Goal: Communication & Community: Connect with others

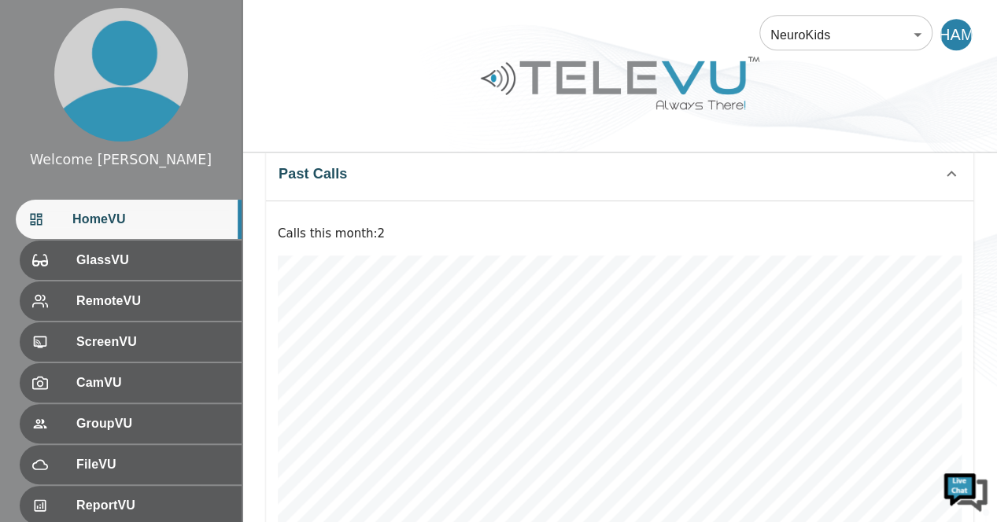
scroll to position [703, 0]
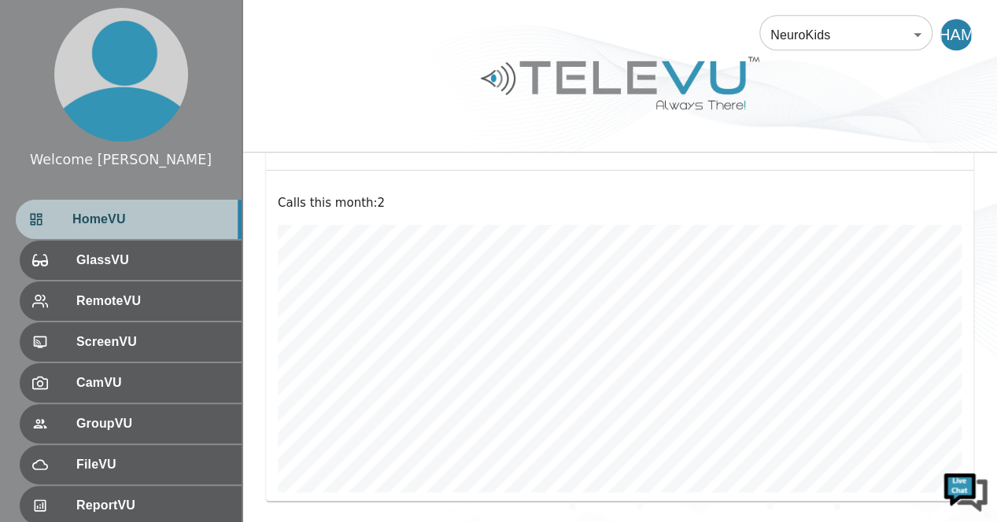
click at [124, 226] on span "HomeVU" at bounding box center [150, 219] width 157 height 19
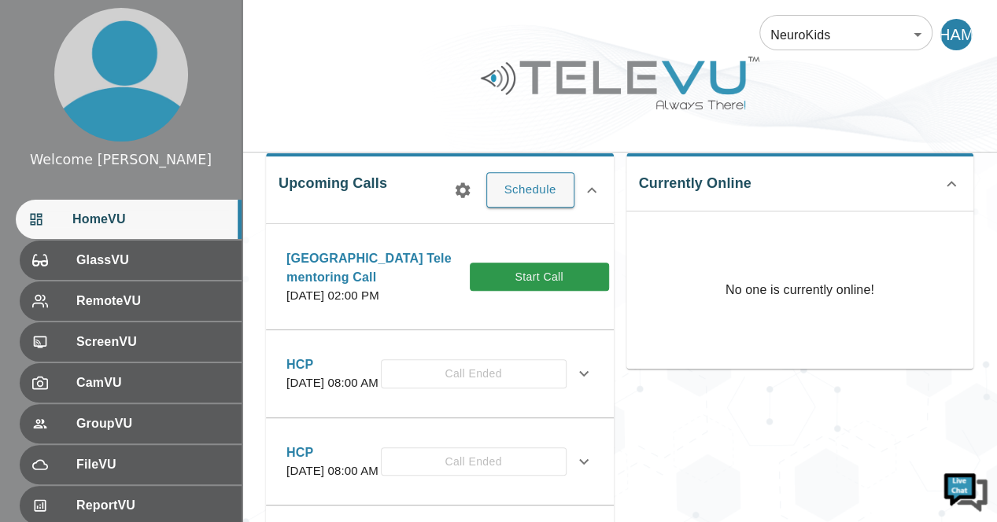
scroll to position [250, 0]
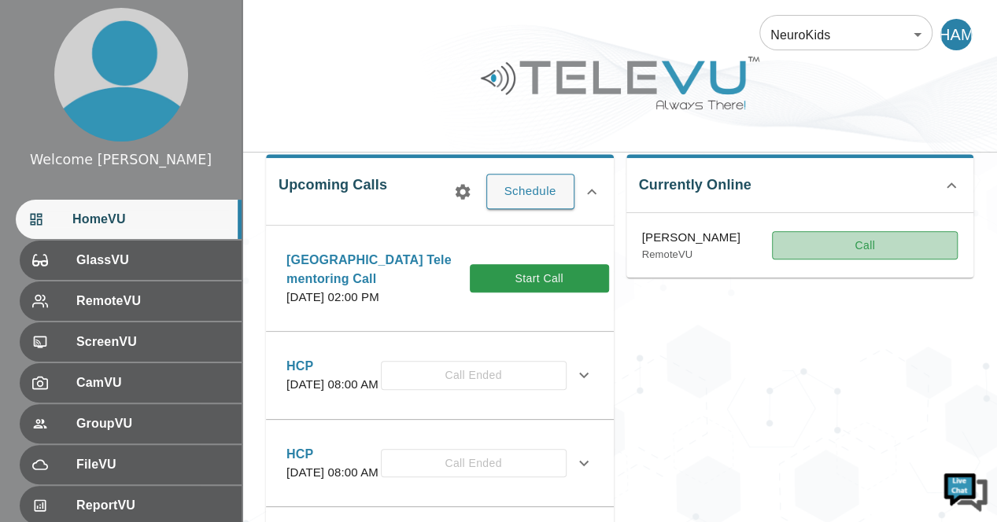
click at [873, 244] on button "Call" at bounding box center [865, 245] width 186 height 29
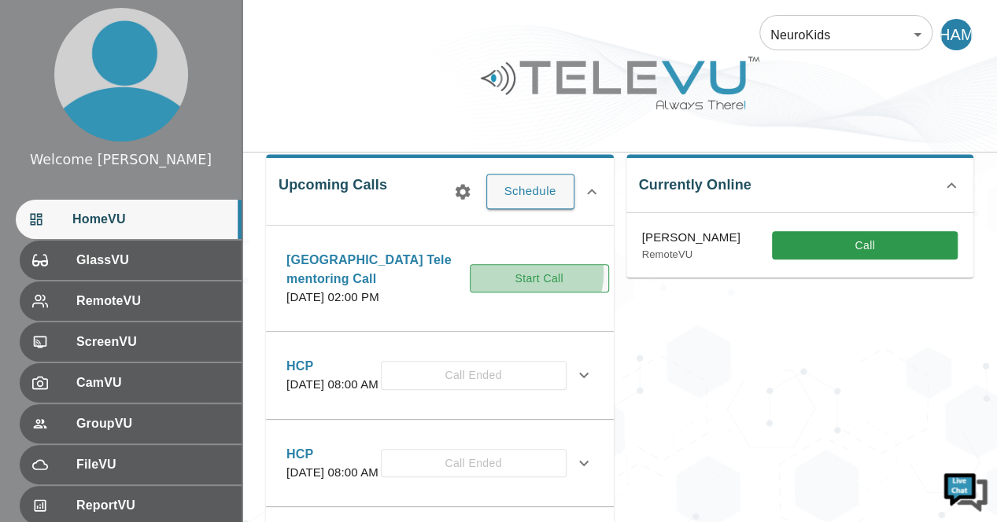
click at [480, 280] on button "Start Call" at bounding box center [539, 278] width 139 height 29
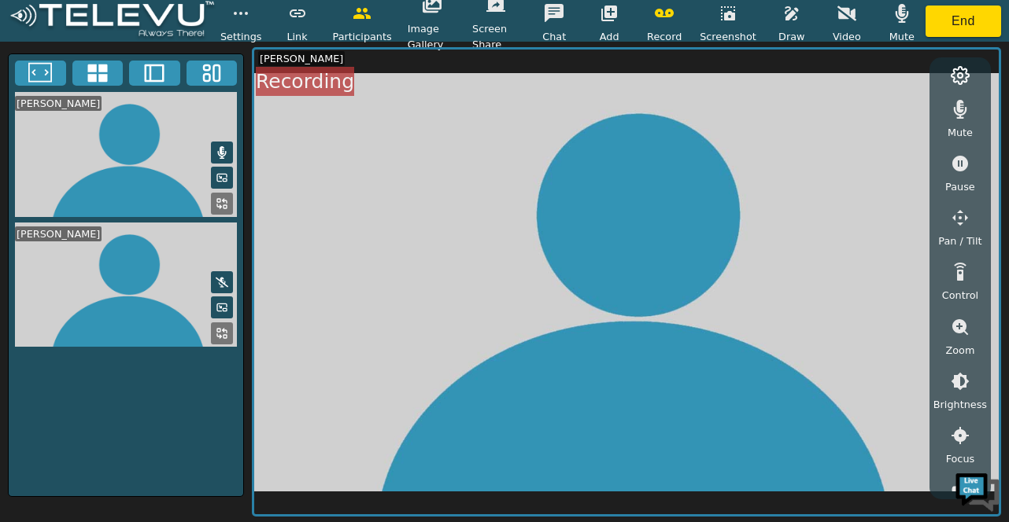
click at [220, 154] on icon at bounding box center [222, 152] width 9 height 13
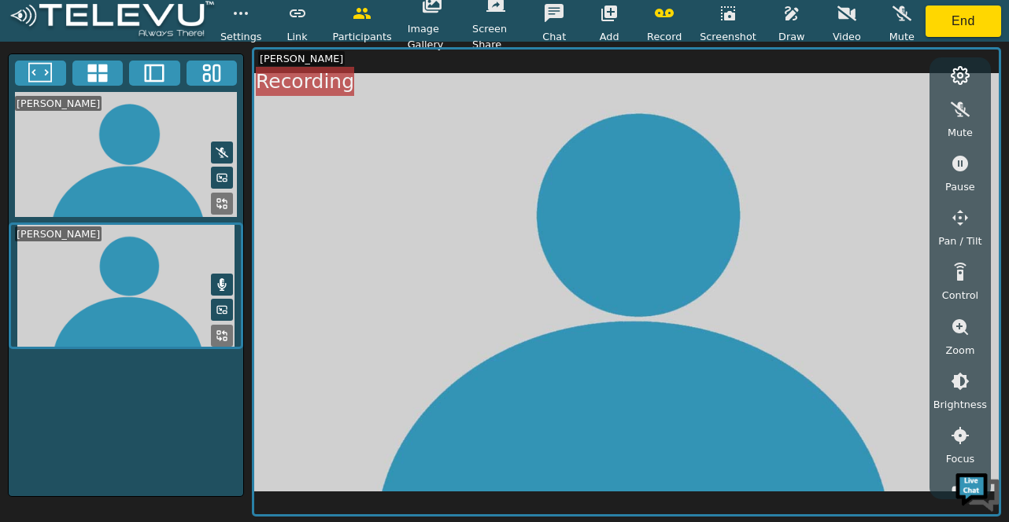
click at [220, 153] on icon at bounding box center [222, 152] width 13 height 10
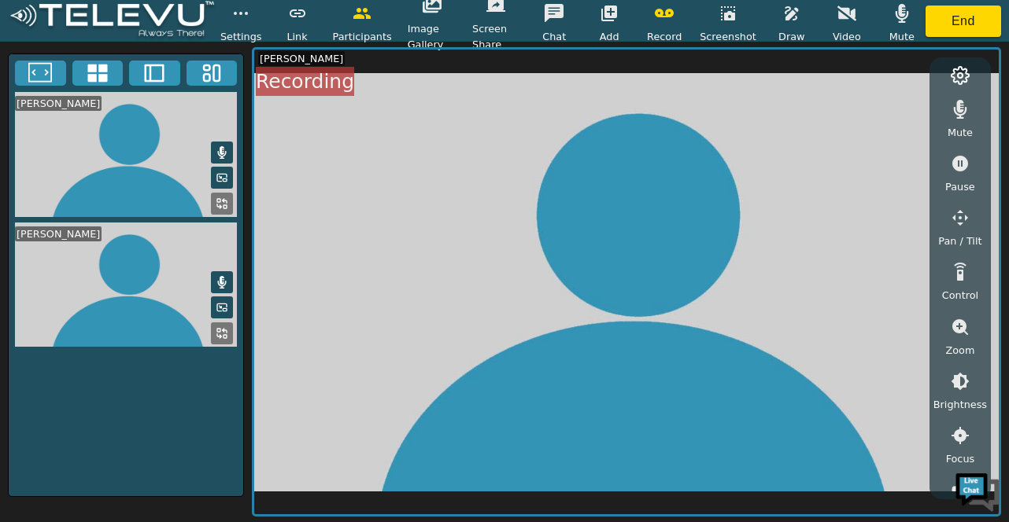
click at [220, 153] on icon at bounding box center [222, 152] width 13 height 13
click at [613, 26] on button "button" at bounding box center [608, 13] width 39 height 31
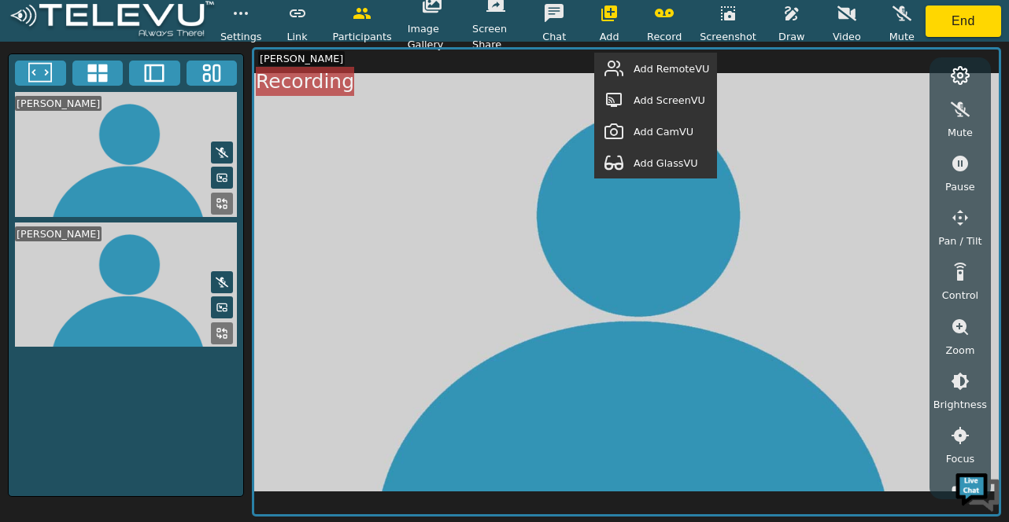
click at [668, 67] on span "Add RemoteVU" at bounding box center [671, 68] width 76 height 15
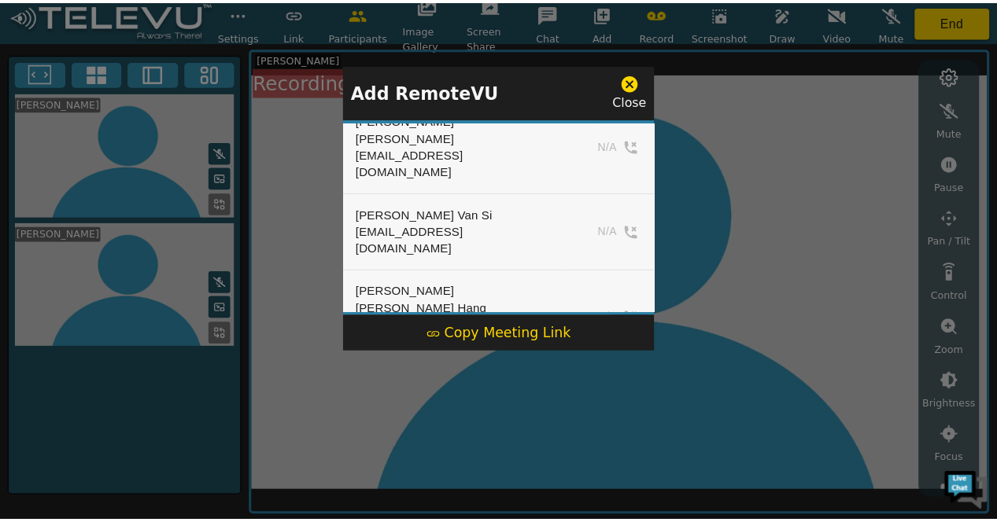
scroll to position [1904, 0]
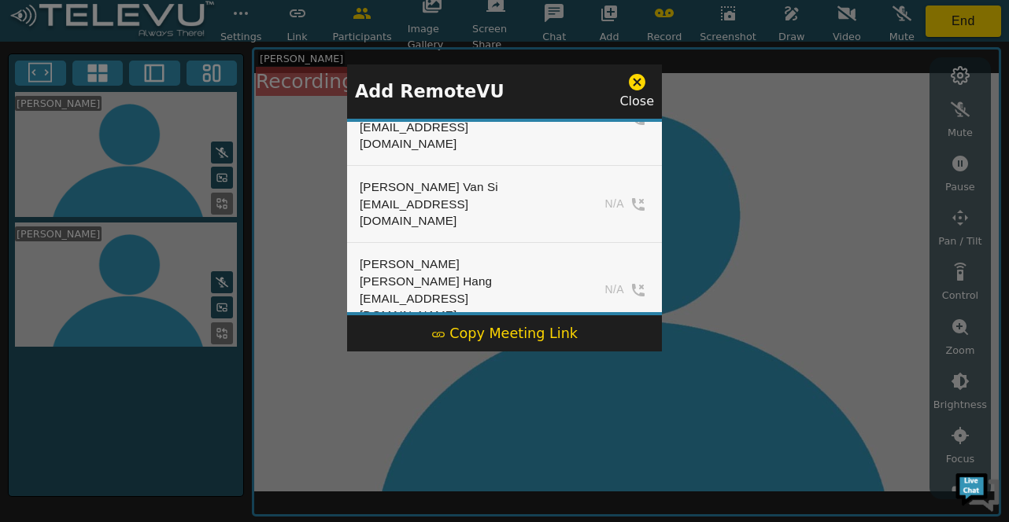
click at [768, 186] on div at bounding box center [504, 261] width 1009 height 522
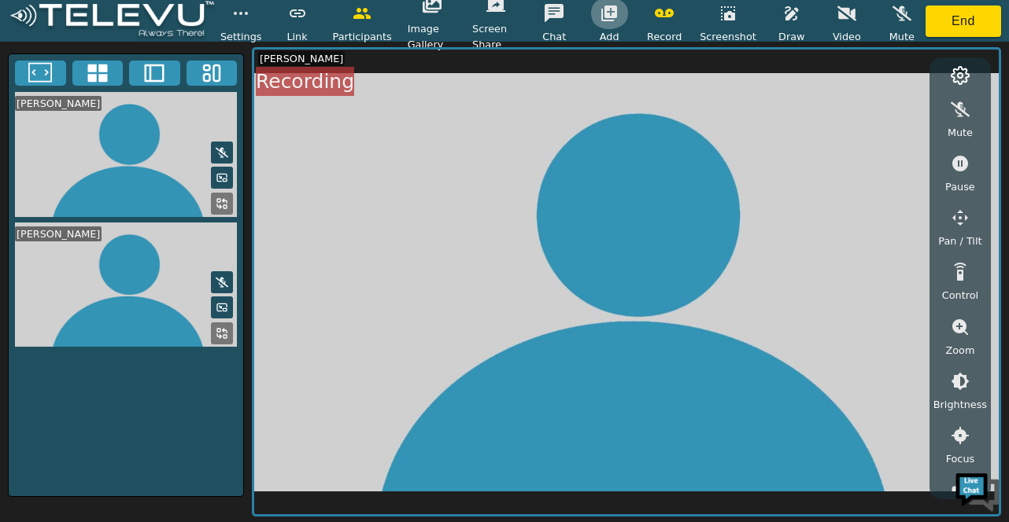
click at [615, 12] on icon "button" at bounding box center [609, 13] width 19 height 19
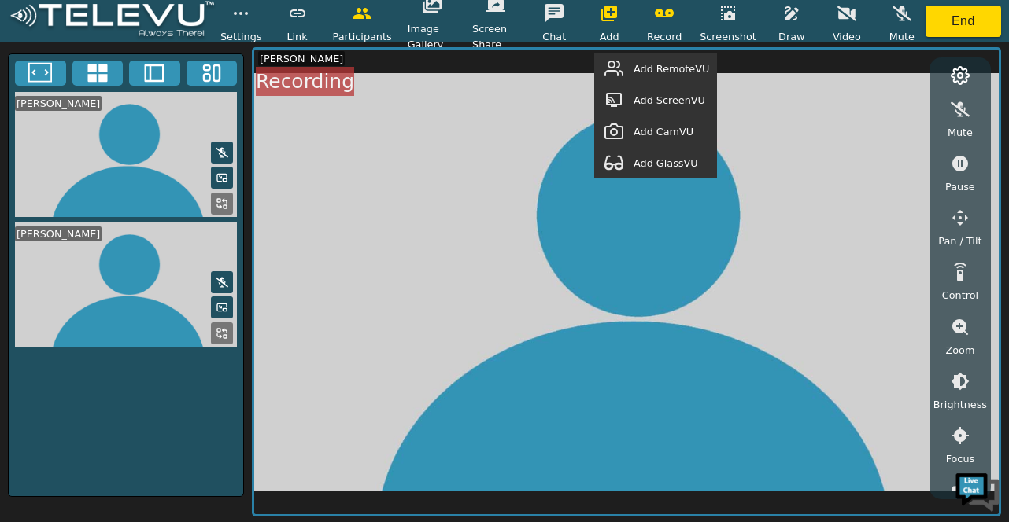
click at [662, 95] on span "Add ScreenVU" at bounding box center [669, 100] width 72 height 15
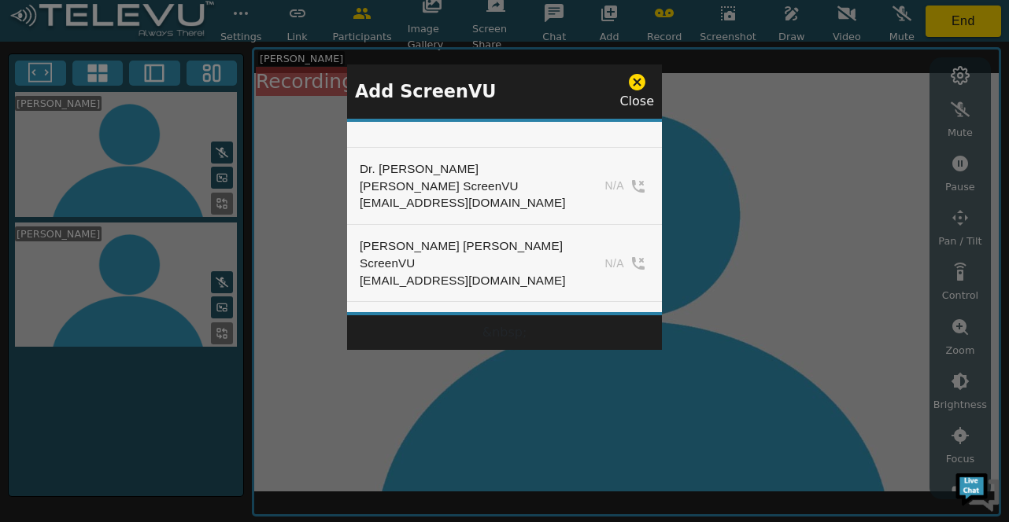
click at [463, 194] on div "[EMAIL_ADDRESS][DOMAIN_NAME]" at bounding box center [466, 202] width 213 height 17
click at [640, 86] on icon at bounding box center [637, 82] width 17 height 17
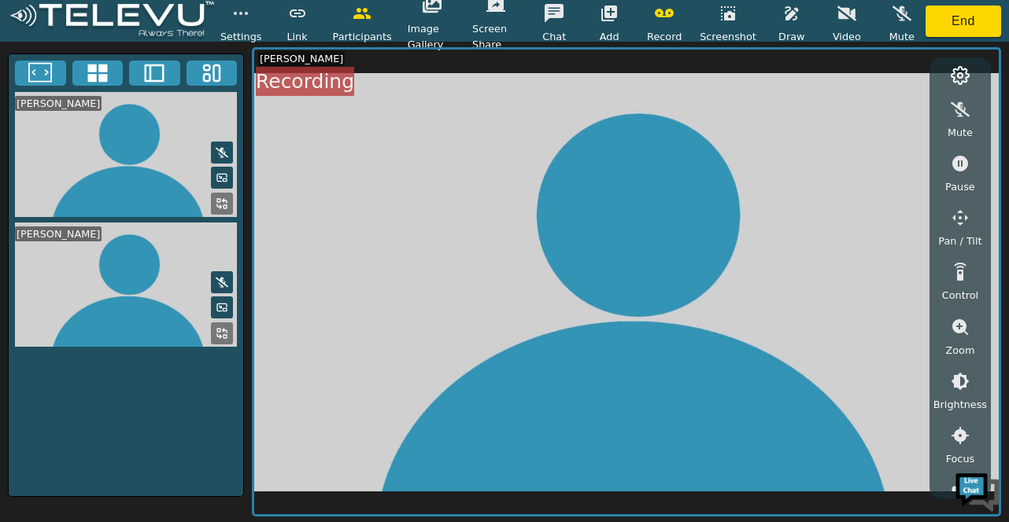
click at [219, 149] on icon at bounding box center [222, 152] width 13 height 10
click at [946, 13] on button "End" at bounding box center [963, 21] width 76 height 31
